Goal: Task Accomplishment & Management: Use online tool/utility

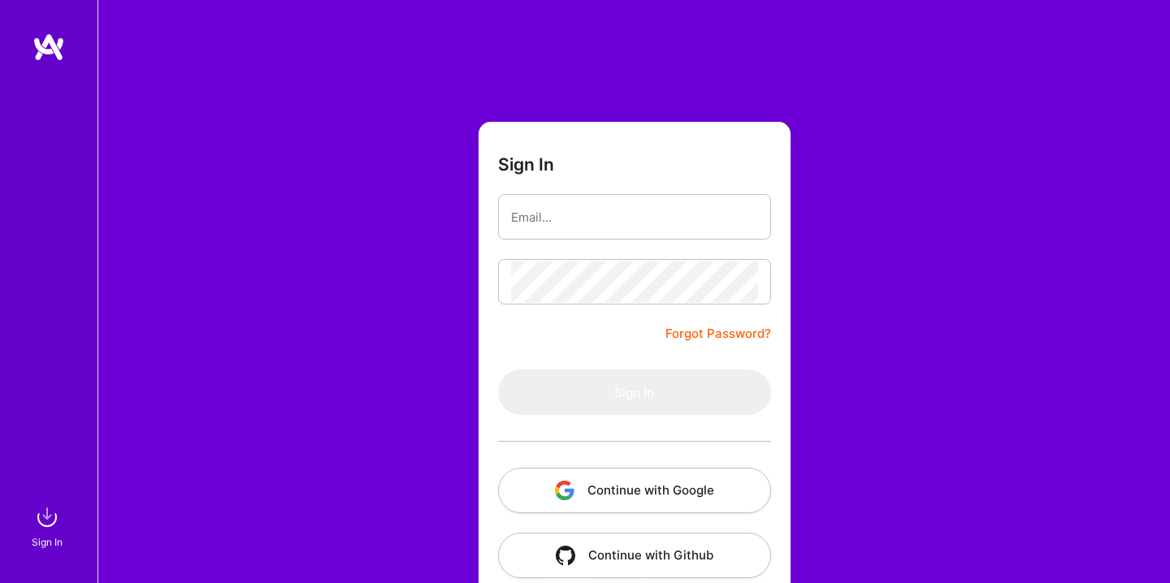
click at [631, 483] on button "Continue with Google" at bounding box center [634, 491] width 273 height 46
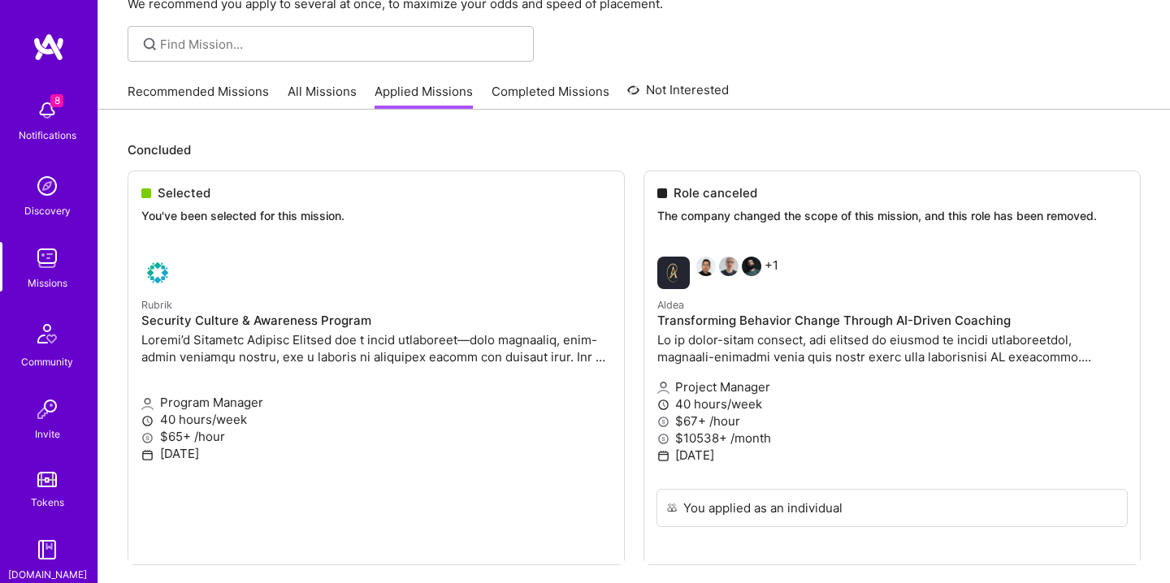
scroll to position [215, 0]
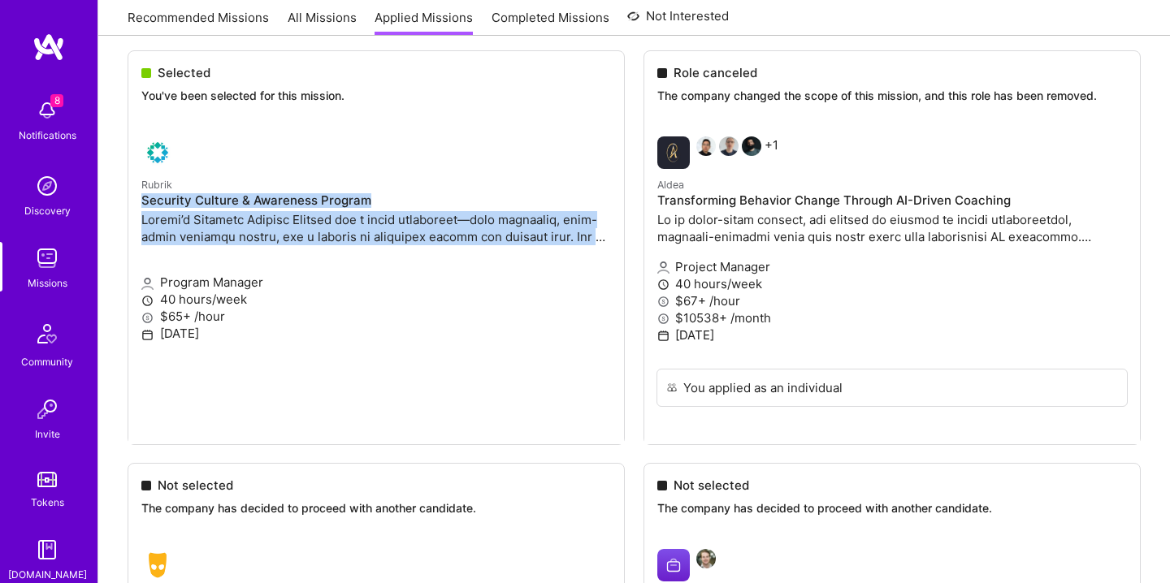
drag, startPoint x: 299, startPoint y: 183, endPoint x: 308, endPoint y: 263, distance: 80.9
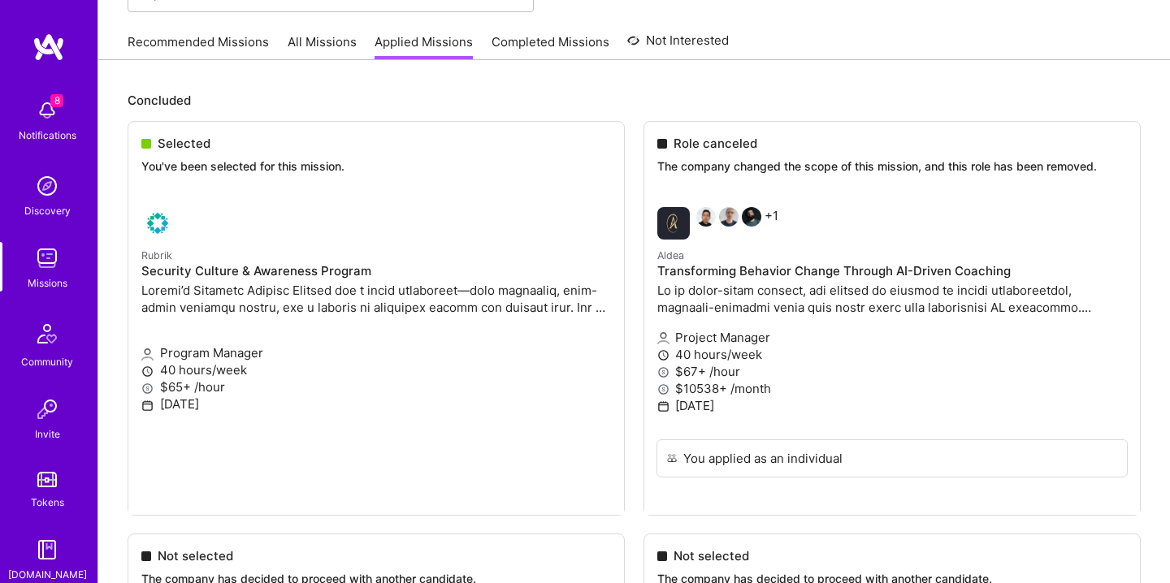
scroll to position [142, 0]
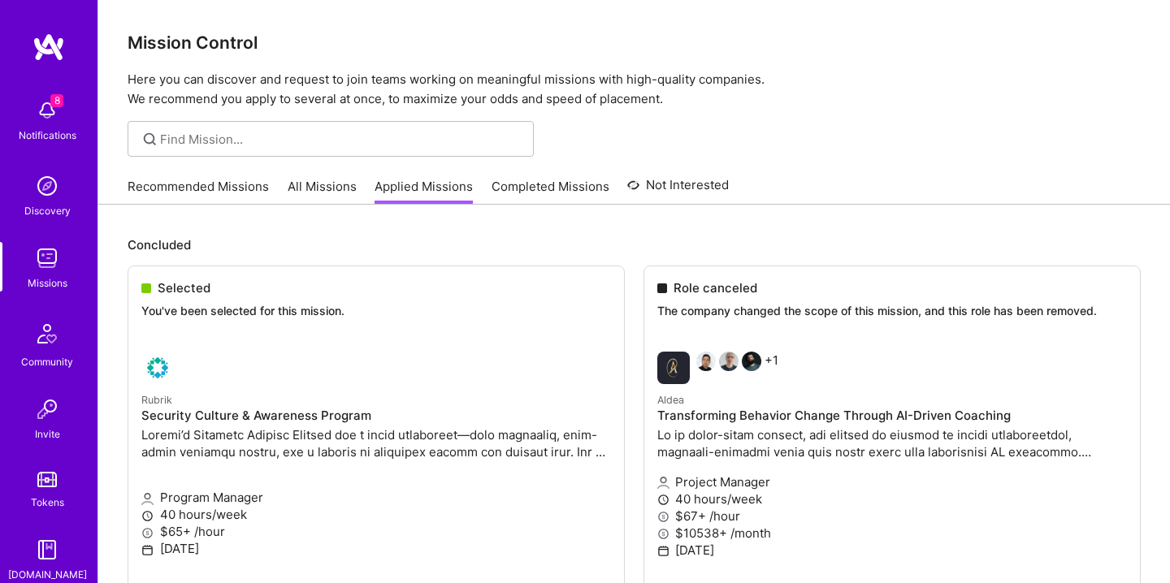
click at [50, 117] on img at bounding box center [47, 110] width 33 height 33
click at [56, 213] on div "Discovery" at bounding box center [47, 210] width 46 height 17
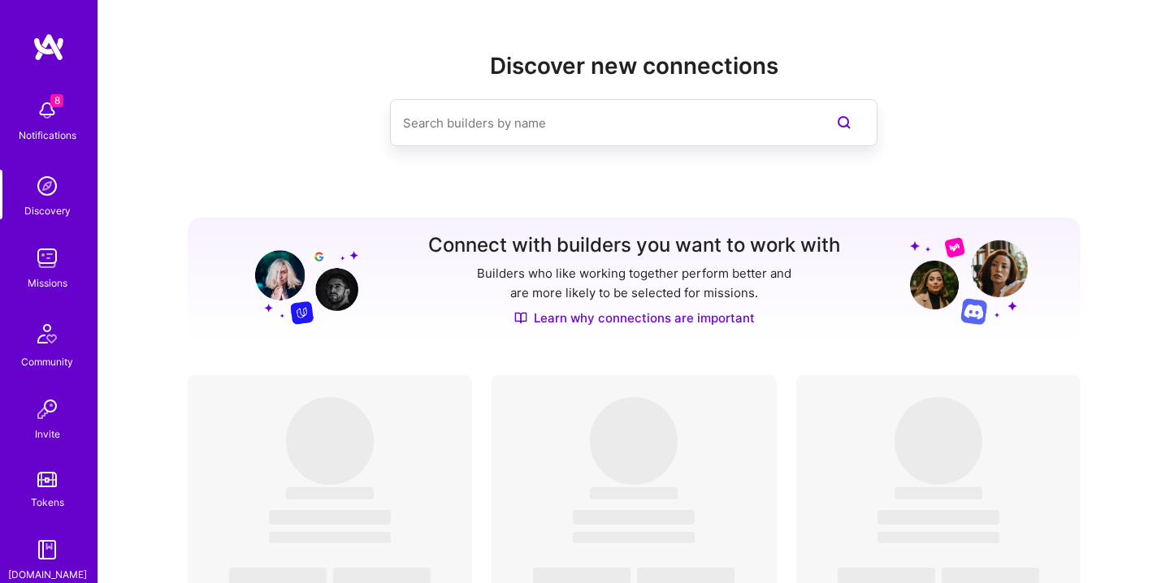
scroll to position [158, 0]
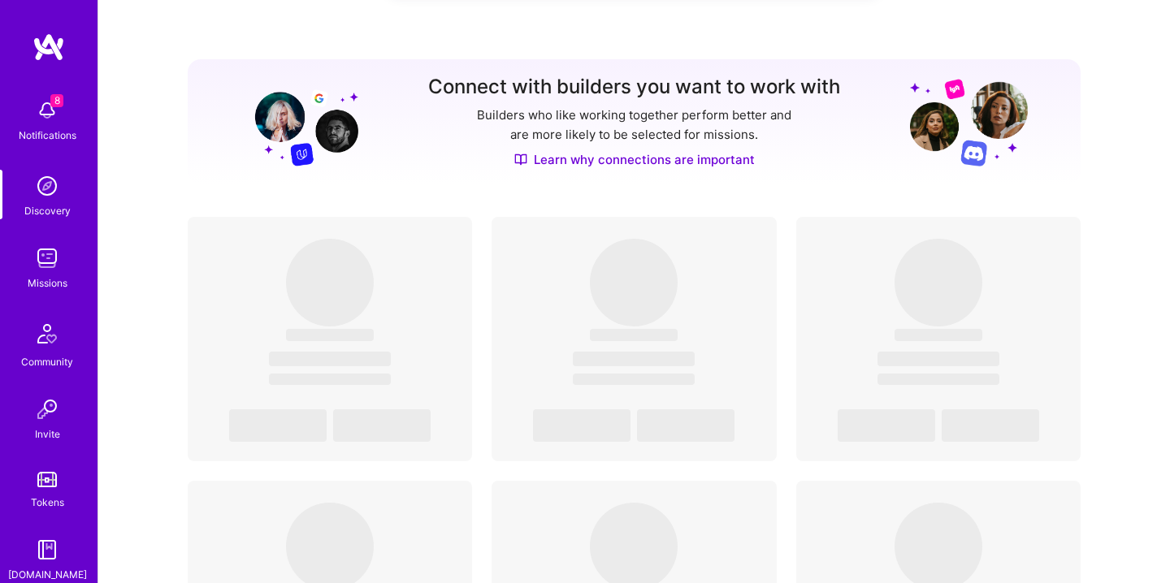
click at [52, 262] on img at bounding box center [47, 258] width 33 height 33
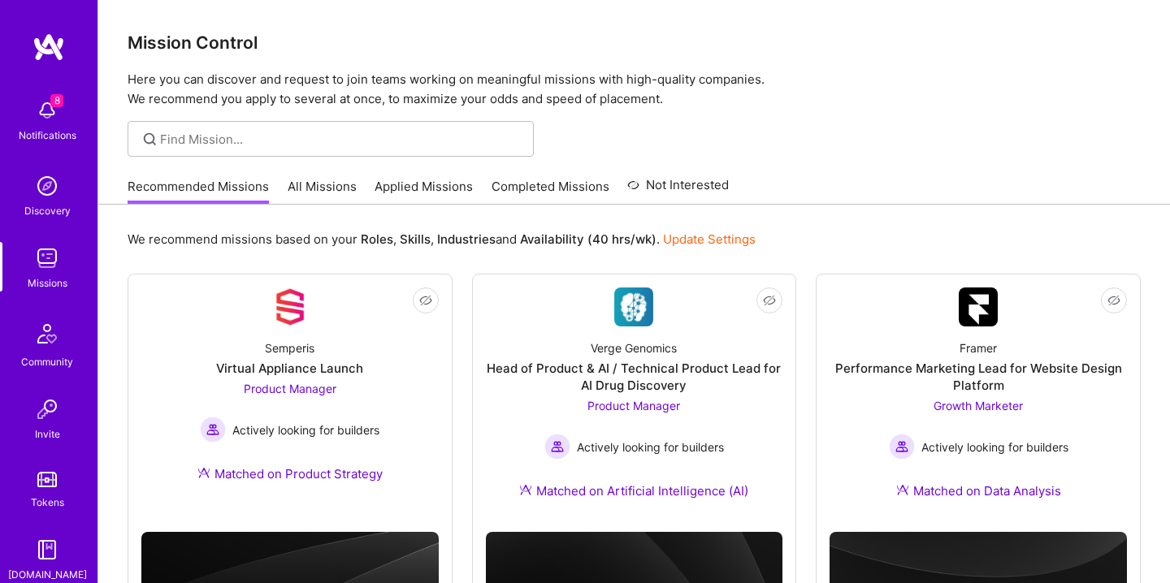
click at [349, 193] on link "All Missions" at bounding box center [322, 191] width 69 height 27
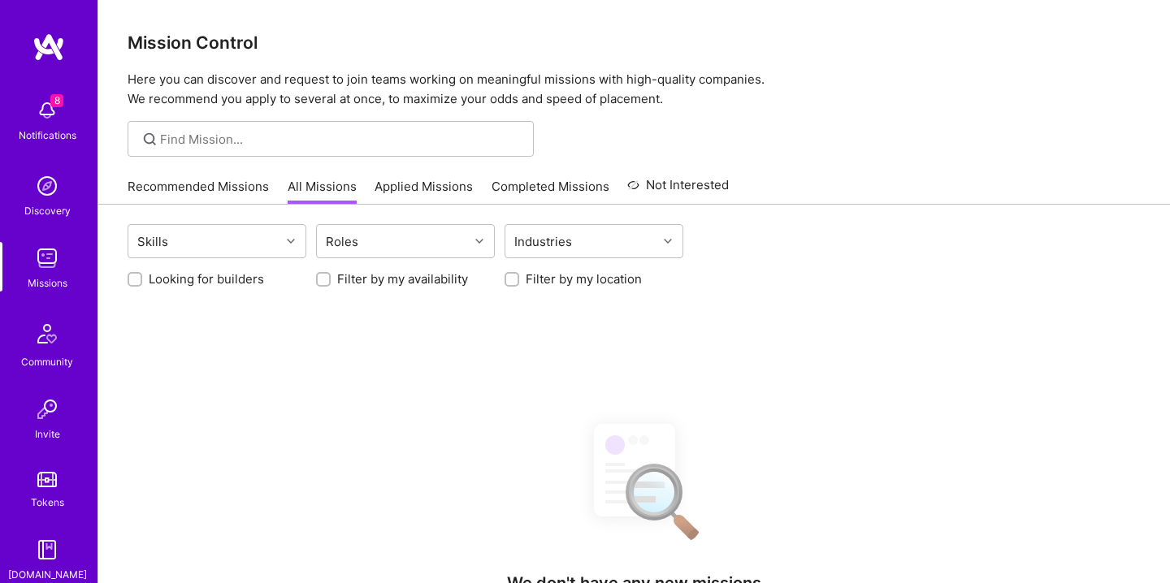
click at [396, 182] on link "Applied Missions" at bounding box center [424, 191] width 98 height 27
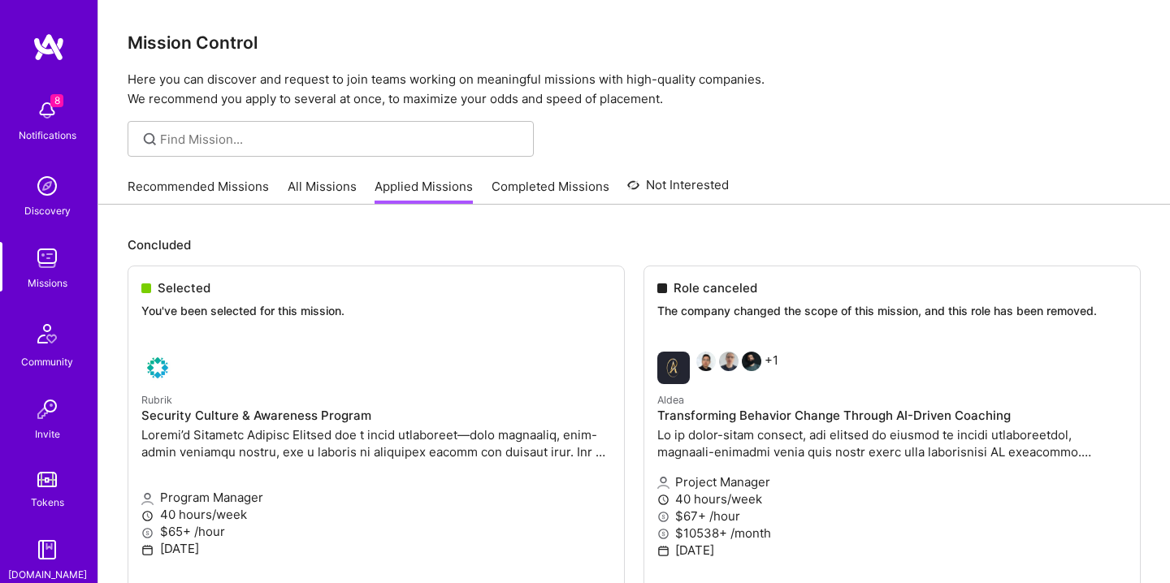
click at [56, 266] on img at bounding box center [47, 258] width 33 height 33
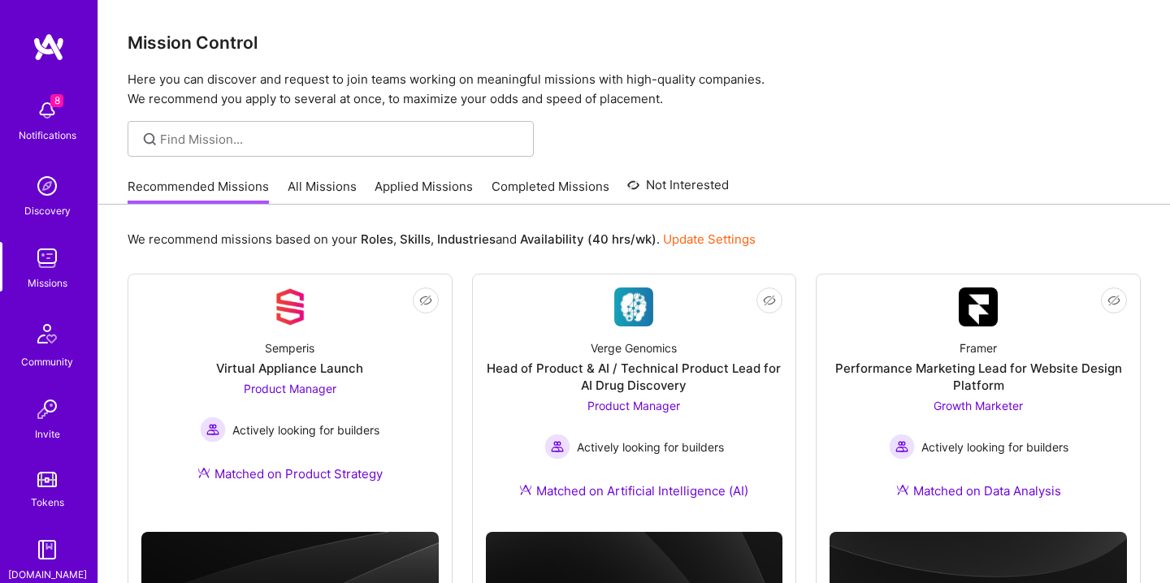
click at [41, 341] on img at bounding box center [47, 333] width 39 height 39
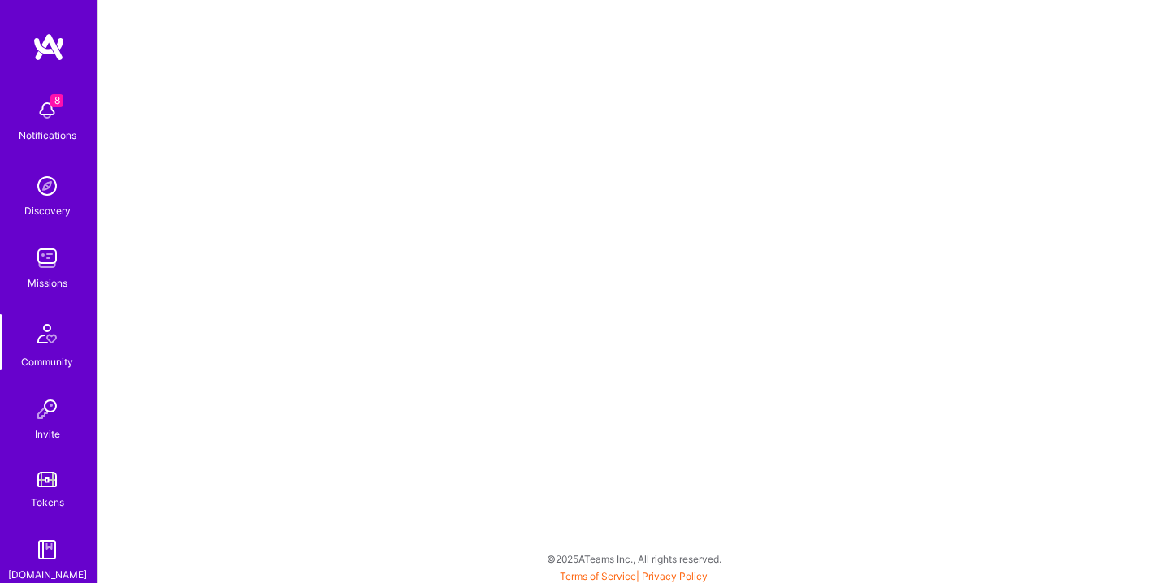
click at [46, 267] on img at bounding box center [47, 258] width 33 height 33
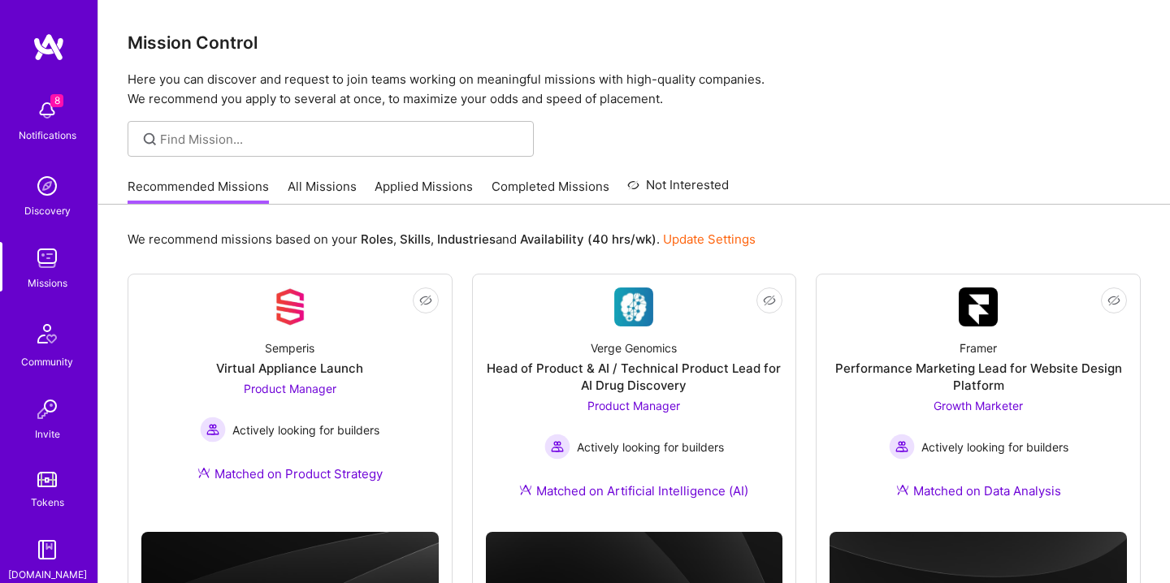
click at [409, 189] on link "Applied Missions" at bounding box center [424, 191] width 98 height 27
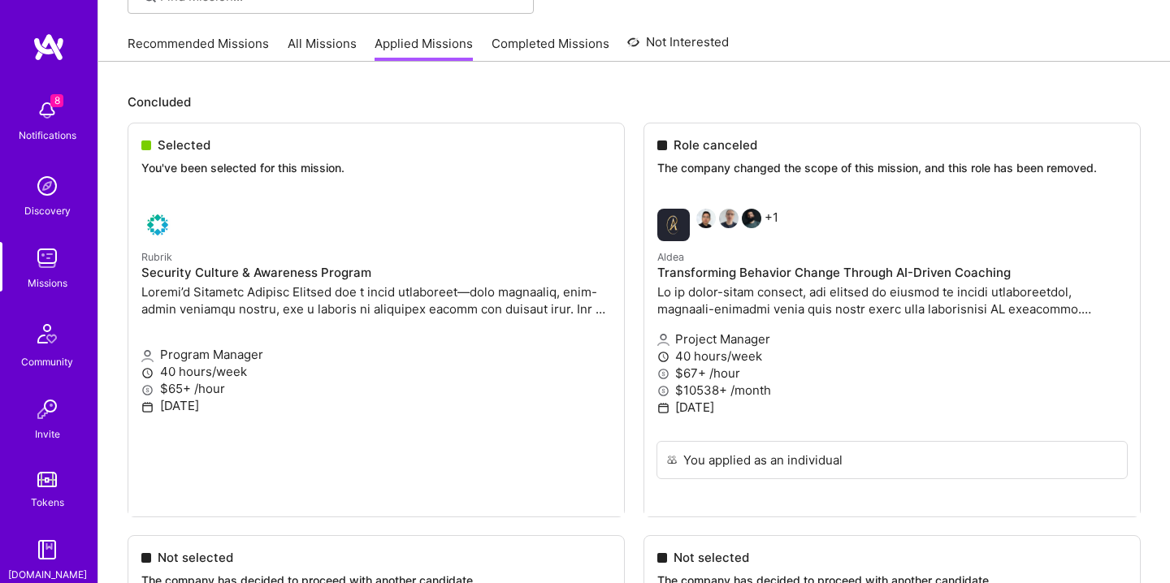
scroll to position [348, 0]
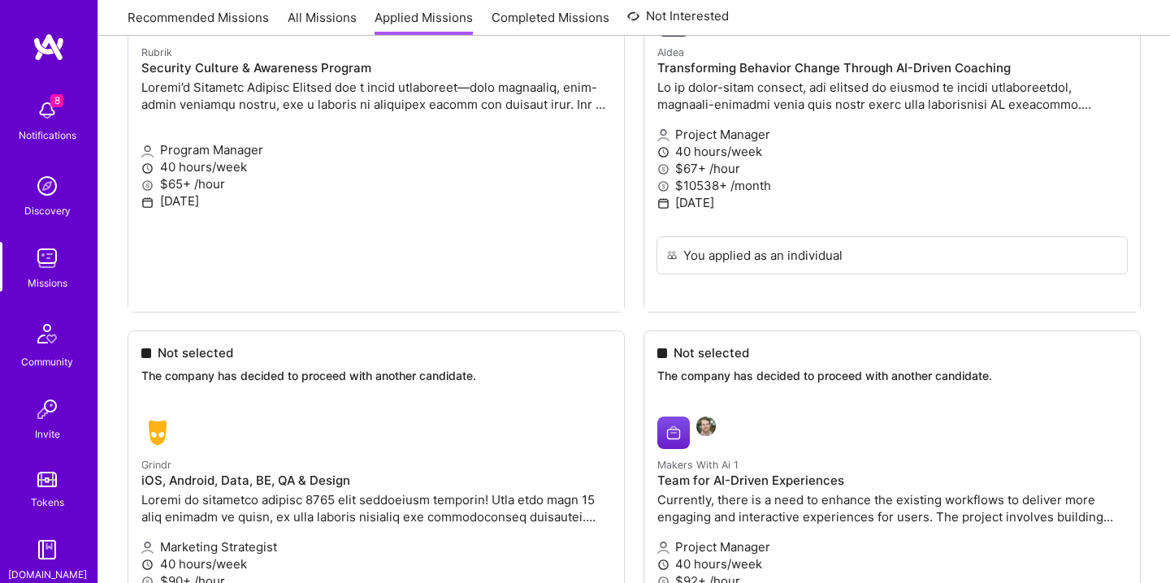
drag, startPoint x: 385, startPoint y: 100, endPoint x: 366, endPoint y: 229, distance: 130.5
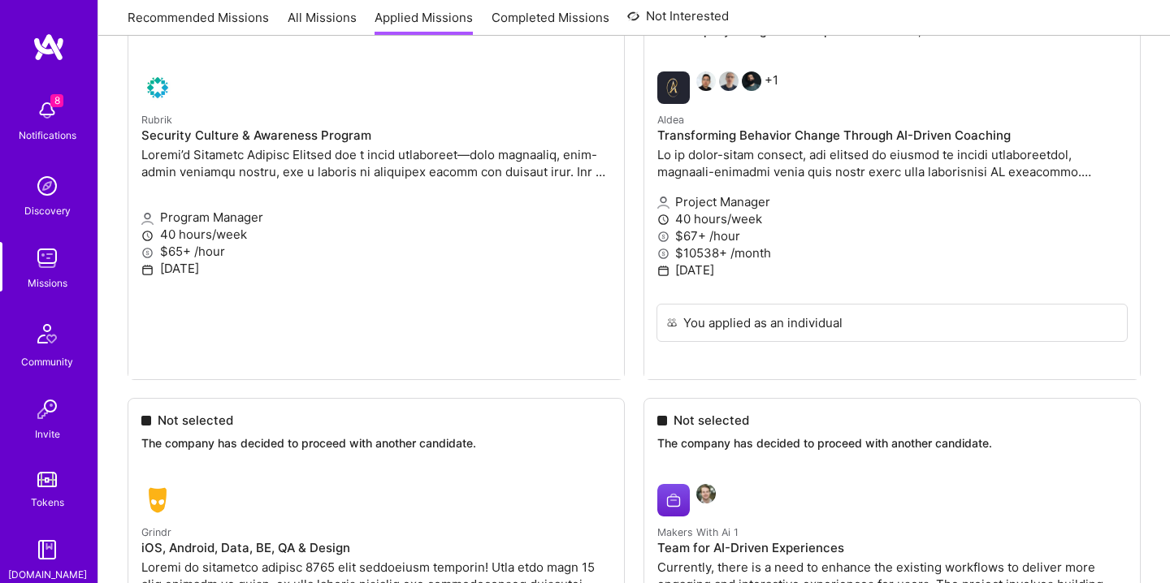
scroll to position [0, 0]
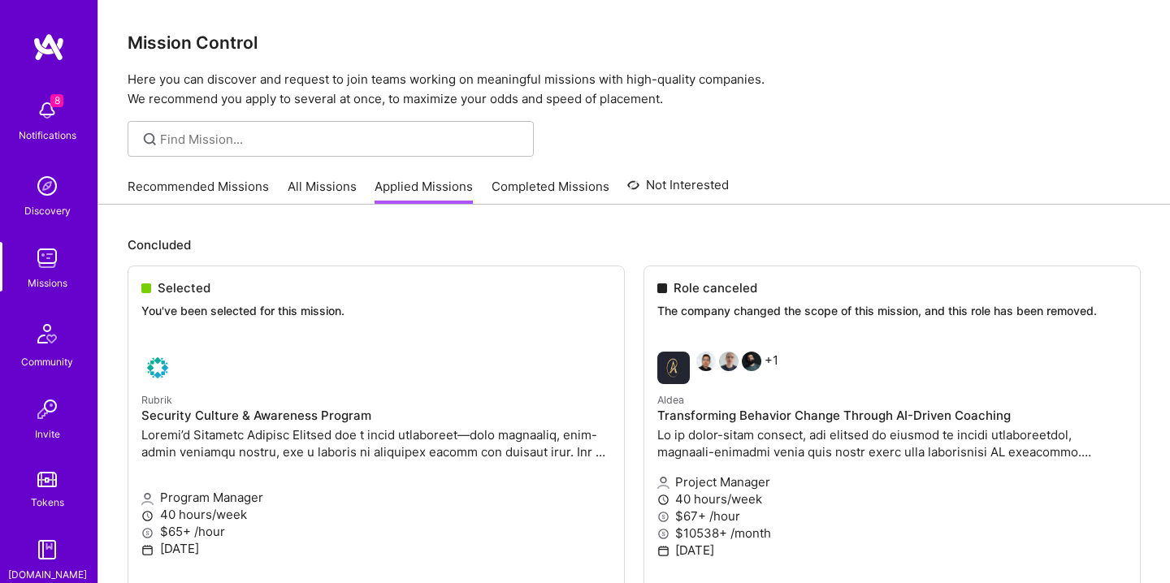
click at [74, 52] on link at bounding box center [49, 47] width 98 height 29
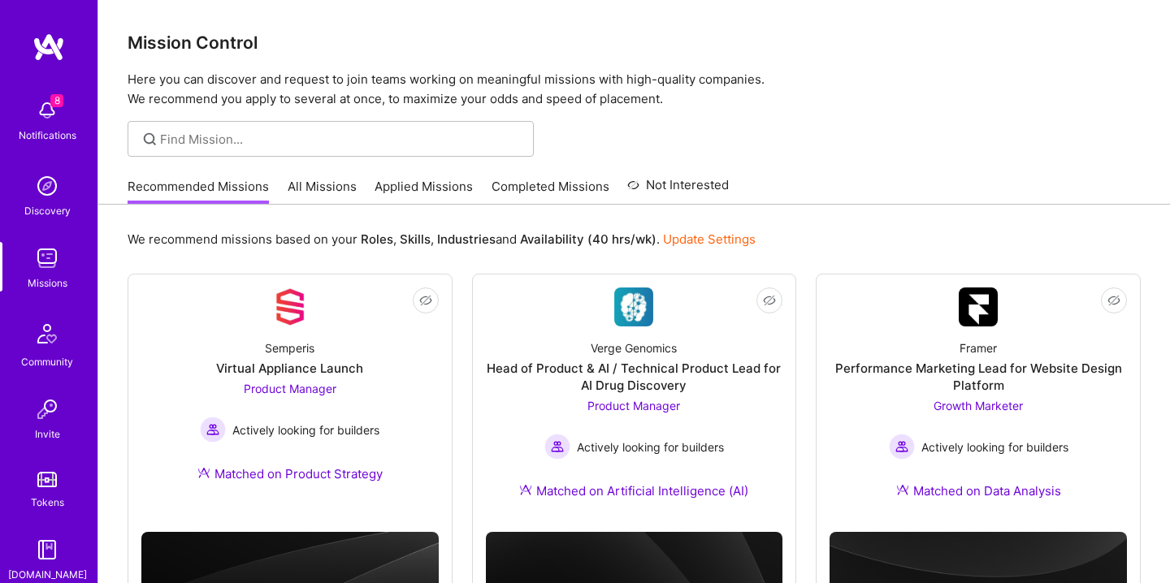
click at [57, 131] on div "Notifications" at bounding box center [48, 135] width 58 height 17
click at [49, 197] on img at bounding box center [47, 186] width 33 height 33
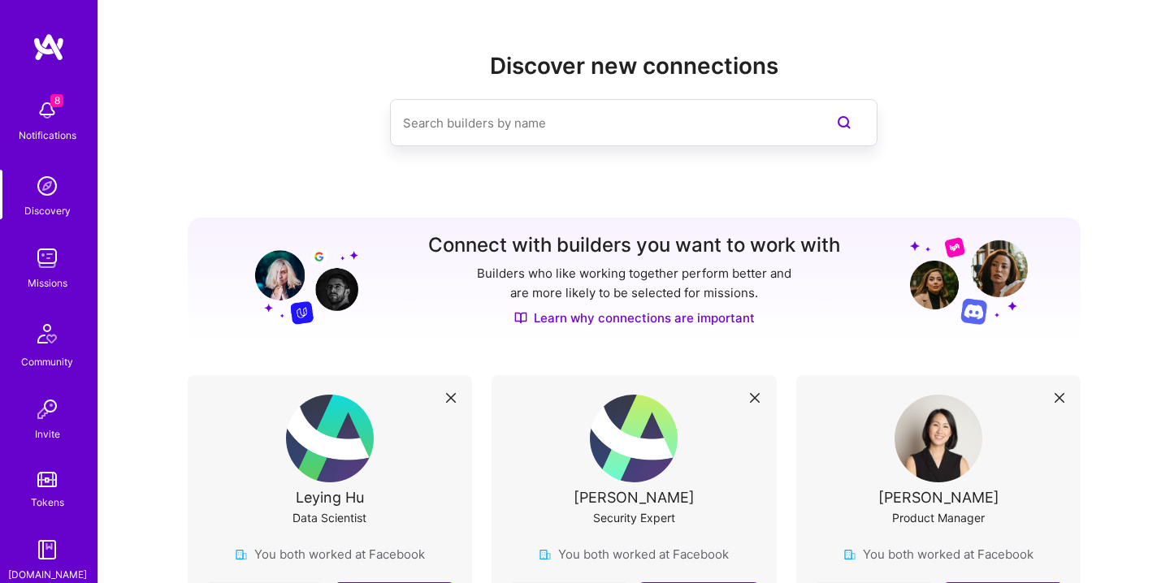
click at [55, 275] on div "Missions" at bounding box center [48, 283] width 40 height 17
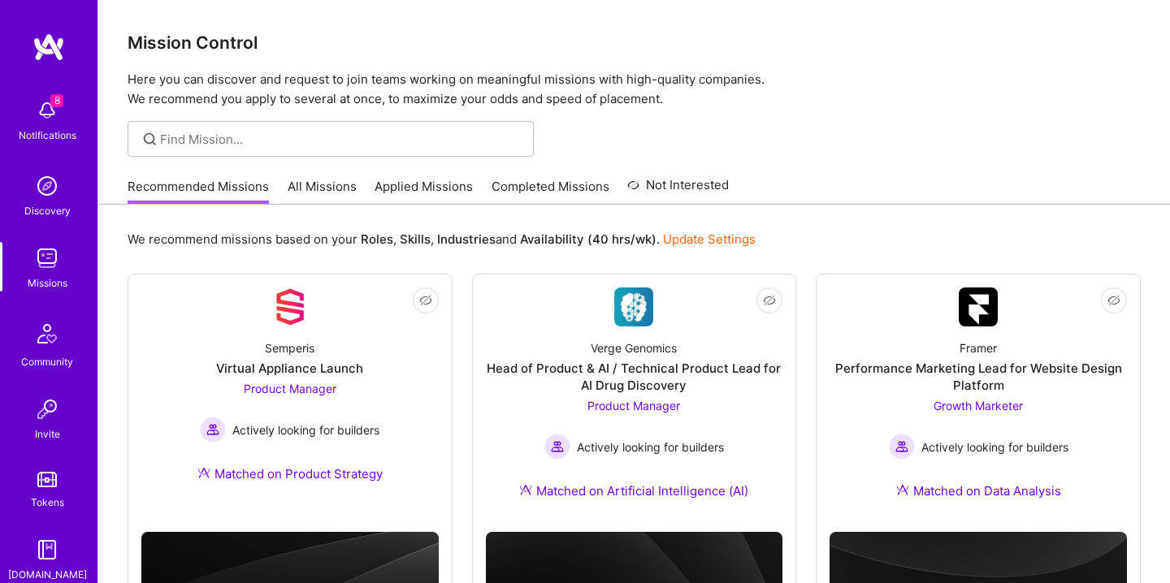
click at [57, 366] on div "Community" at bounding box center [47, 361] width 52 height 17
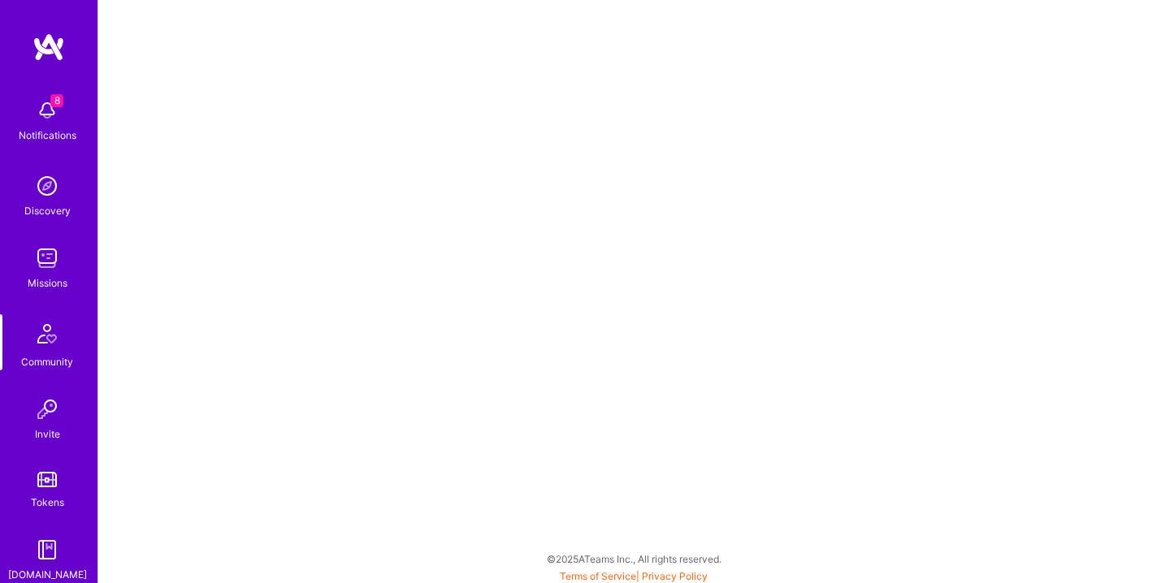
click at [53, 410] on img at bounding box center [47, 409] width 33 height 33
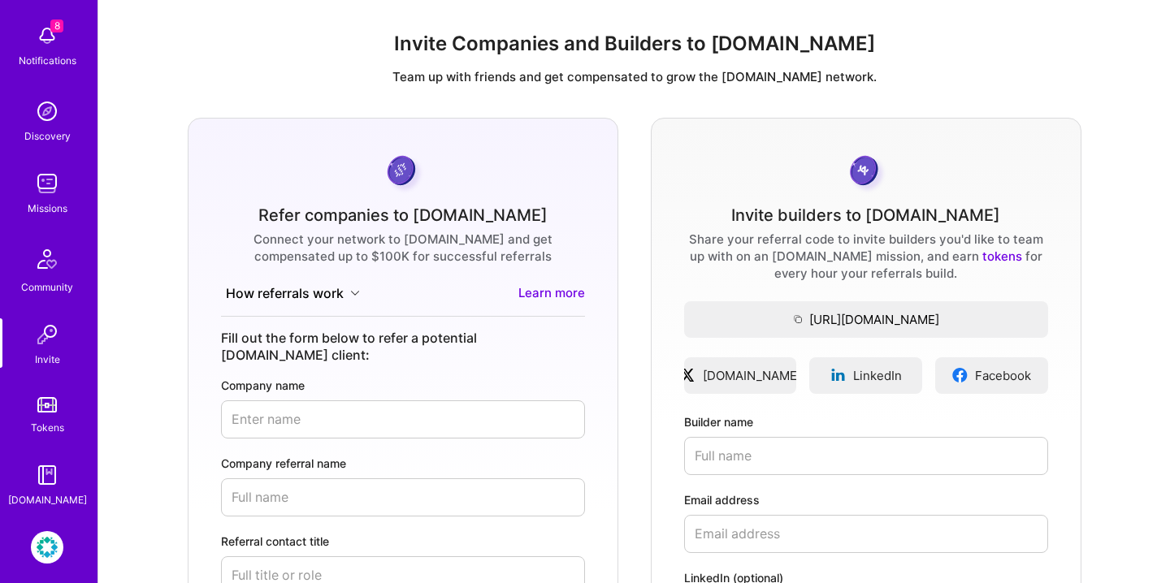
scroll to position [143, 0]
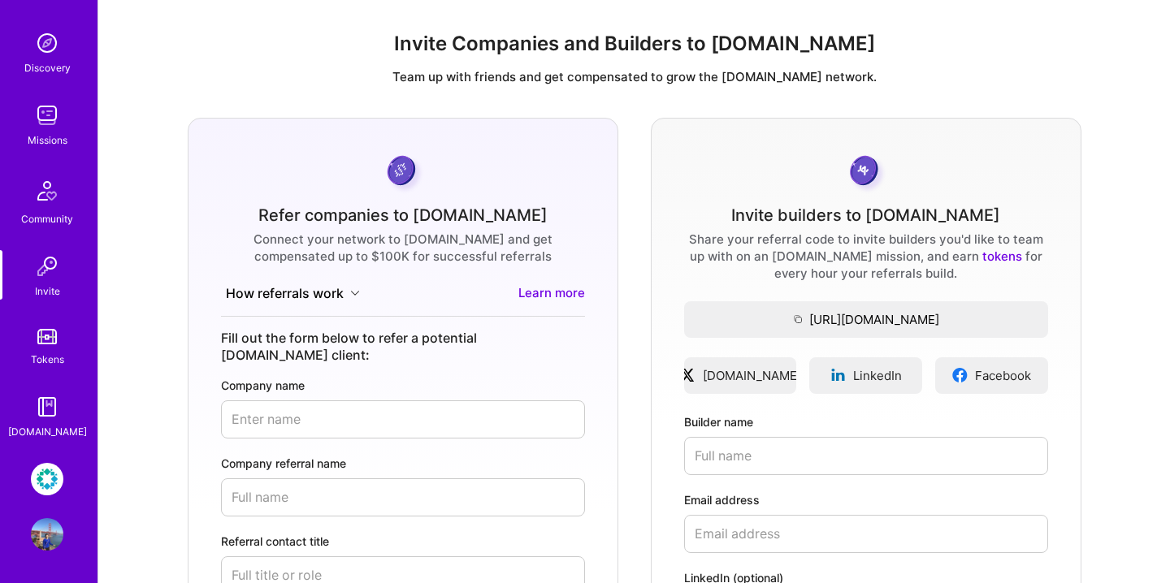
click at [53, 410] on img at bounding box center [47, 407] width 33 height 33
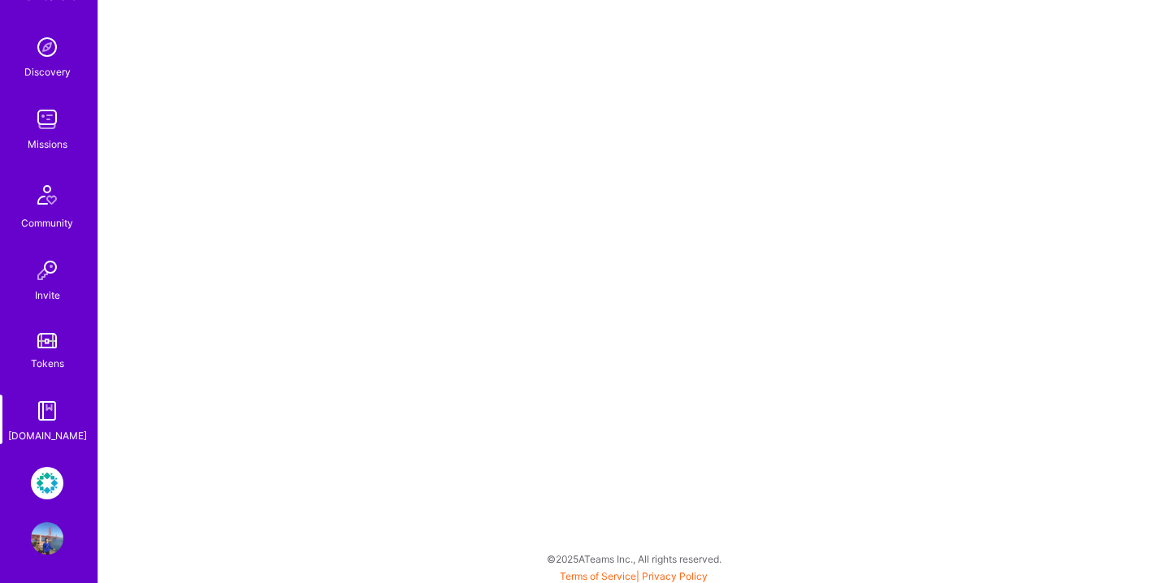
scroll to position [143, 0]
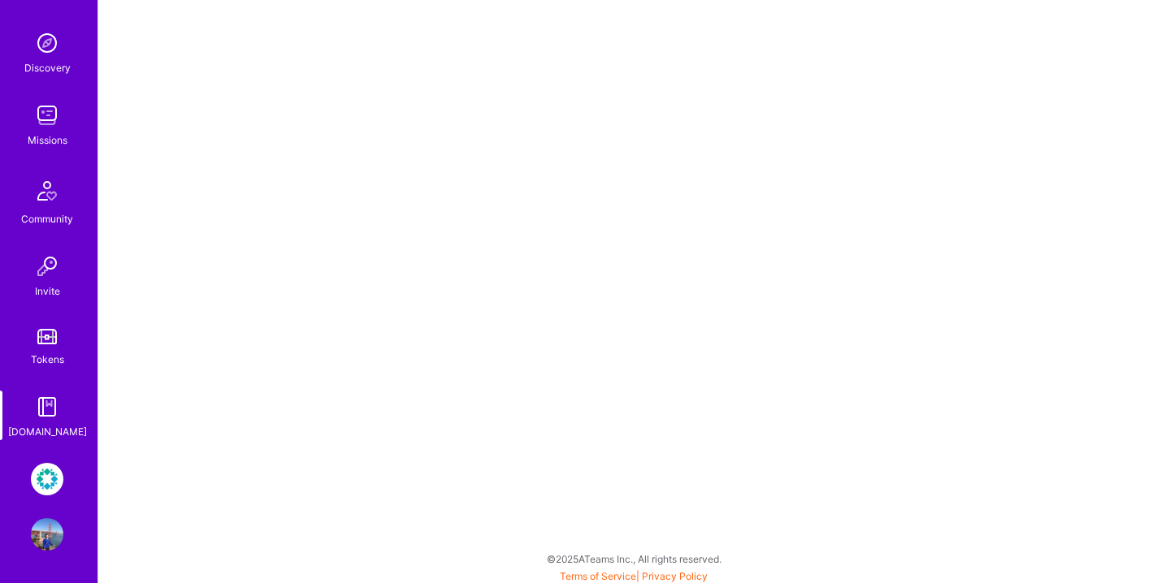
click at [50, 474] on img at bounding box center [47, 479] width 33 height 33
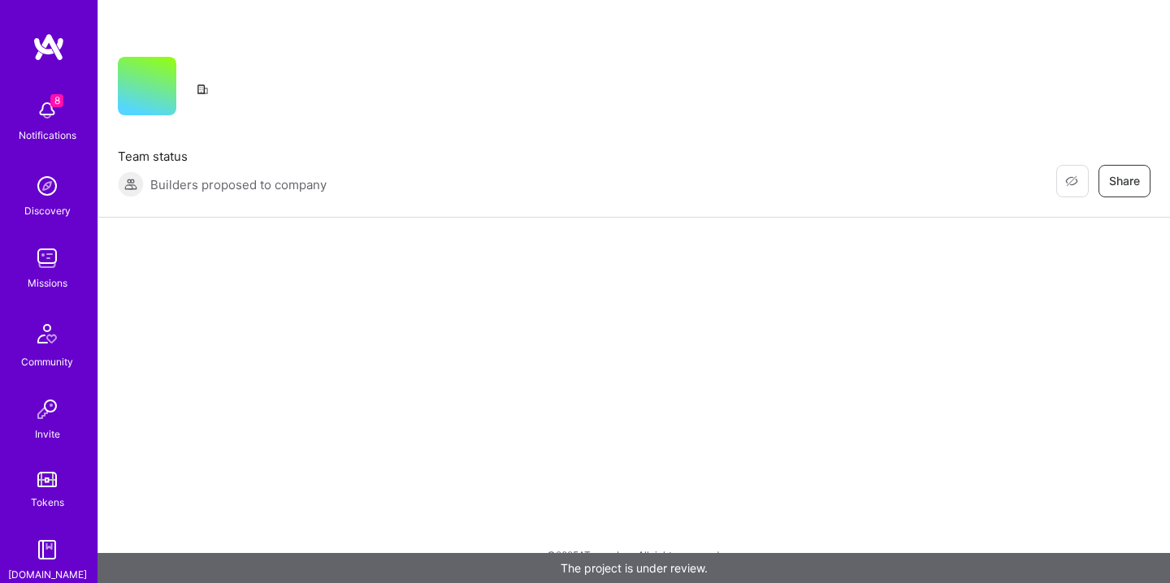
scroll to position [143, 0]
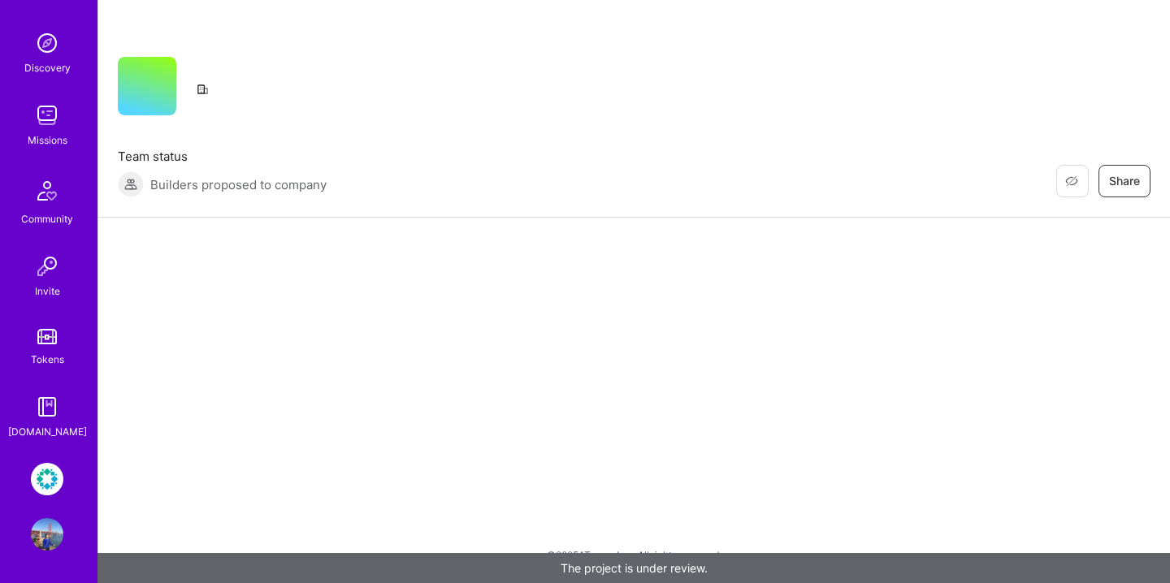
click at [51, 486] on img at bounding box center [47, 479] width 33 height 33
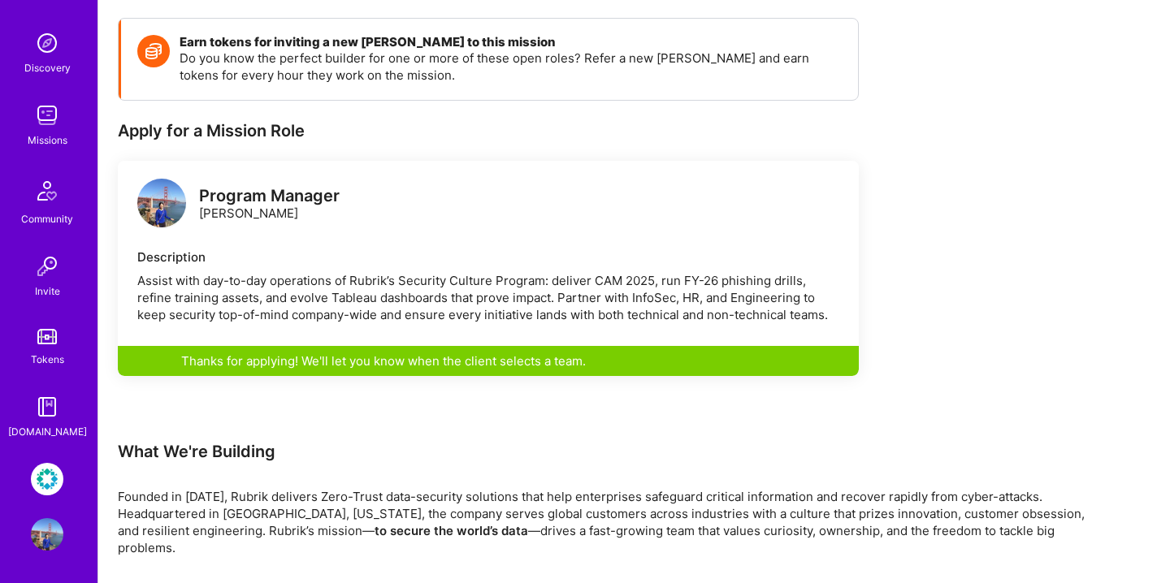
scroll to position [351, 0]
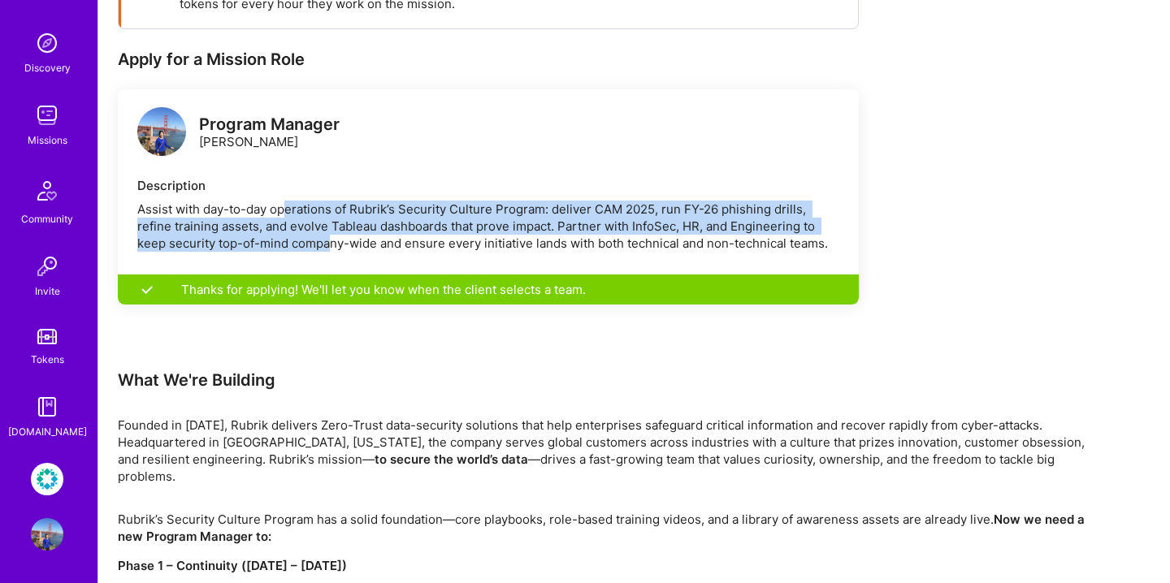
drag, startPoint x: 288, startPoint y: 215, endPoint x: 331, endPoint y: 252, distance: 56.5
click at [331, 252] on div "Assist with day-to-day operations of Rubrik’s Security Culture Program: deliver…" at bounding box center [488, 226] width 702 height 51
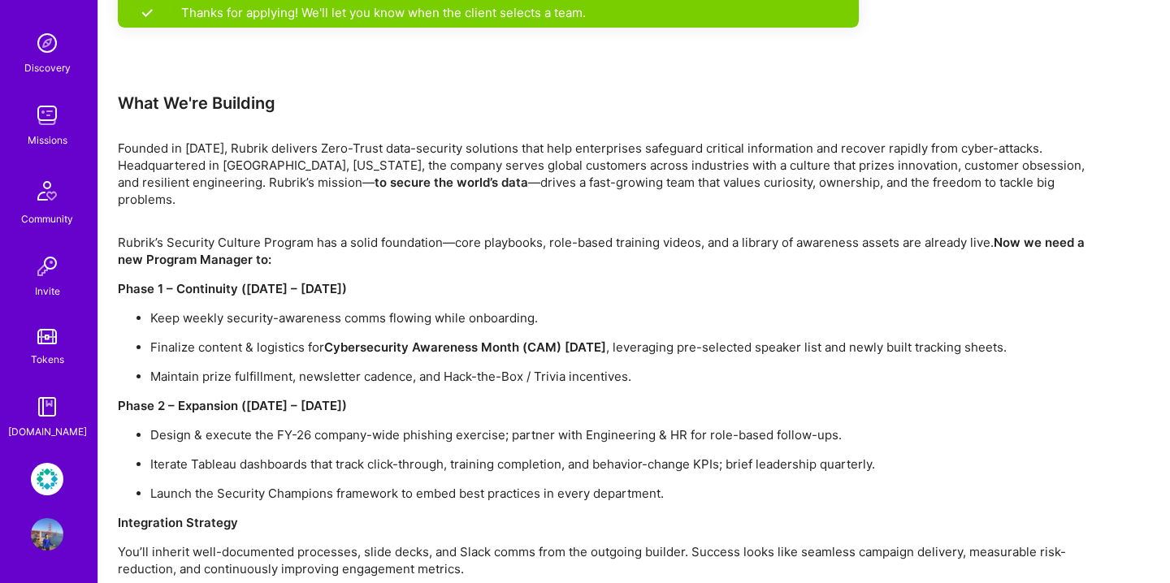
scroll to position [657, 0]
